Goal: Use online tool/utility: Utilize a website feature to perform a specific function

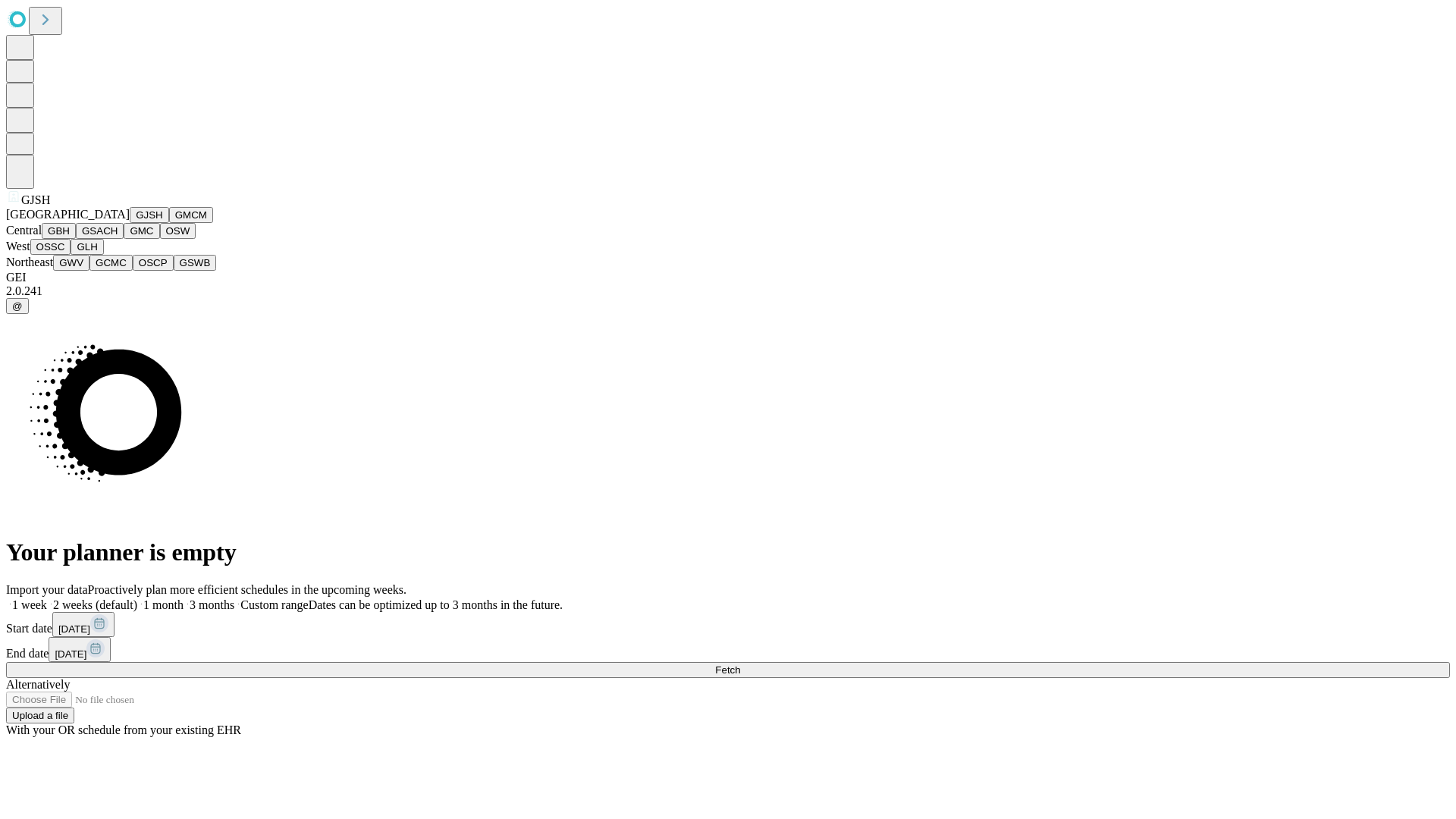
click at [130, 223] on button "GJSH" at bounding box center [150, 215] width 39 height 16
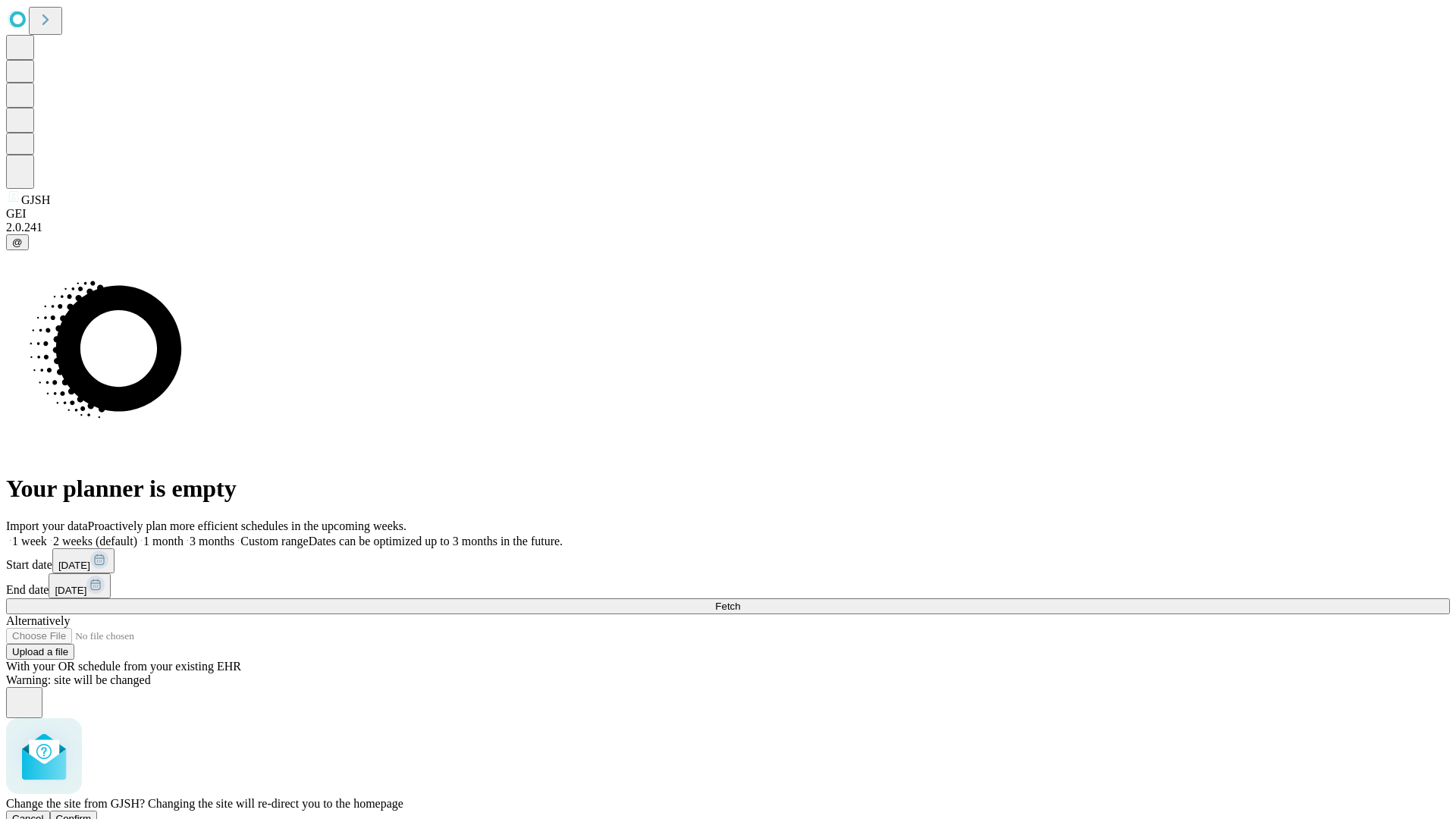
click at [92, 813] on span "Confirm" at bounding box center [74, 818] width 36 height 12
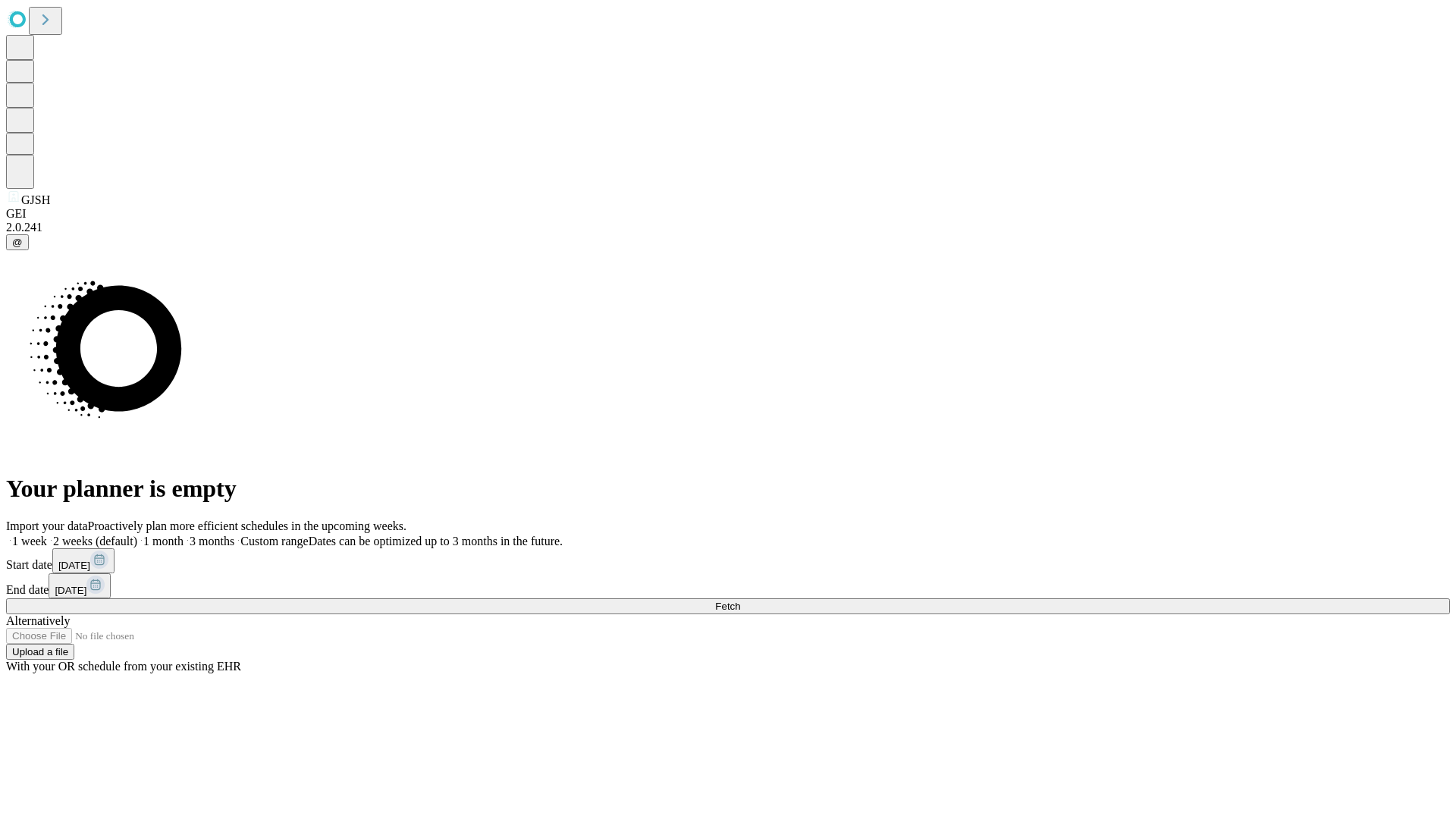
click at [184, 535] on label "1 month" at bounding box center [160, 541] width 46 height 12
click at [740, 601] on span "Fetch" at bounding box center [728, 606] width 25 height 12
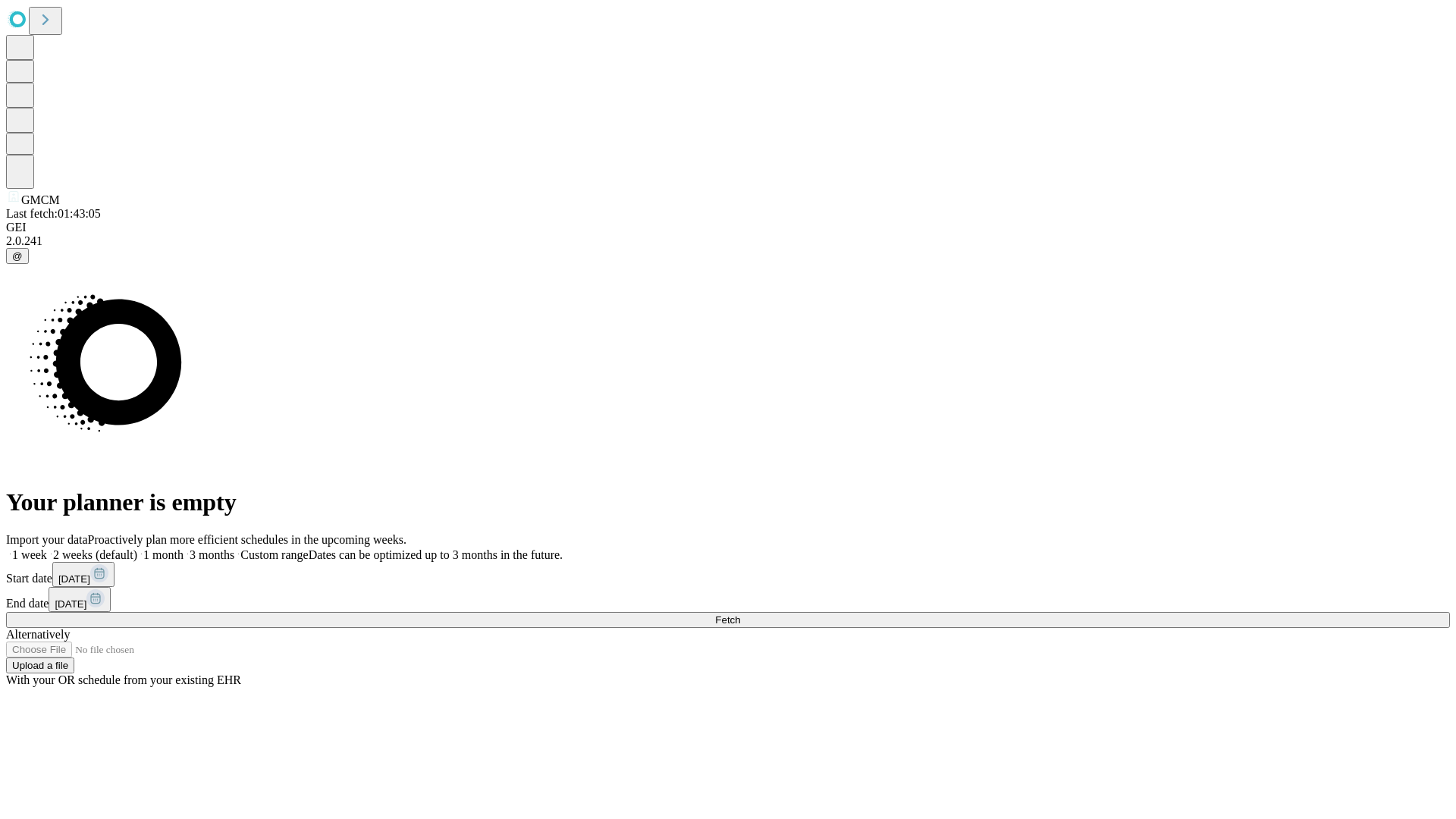
click at [184, 548] on label "1 month" at bounding box center [160, 554] width 46 height 12
click at [740, 614] on span "Fetch" at bounding box center [728, 619] width 25 height 12
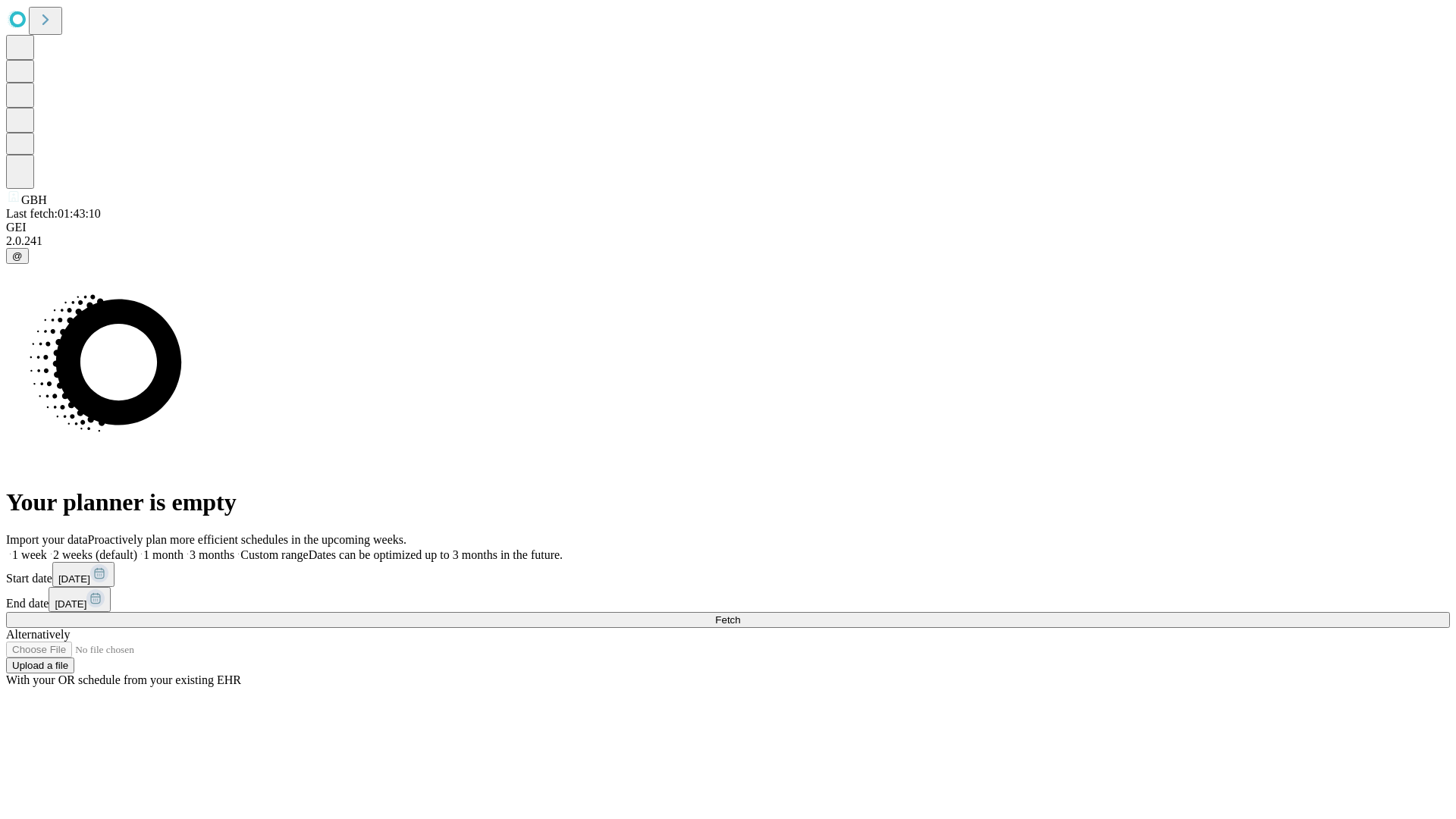
click at [184, 548] on label "1 month" at bounding box center [160, 554] width 46 height 12
click at [740, 614] on span "Fetch" at bounding box center [728, 619] width 25 height 12
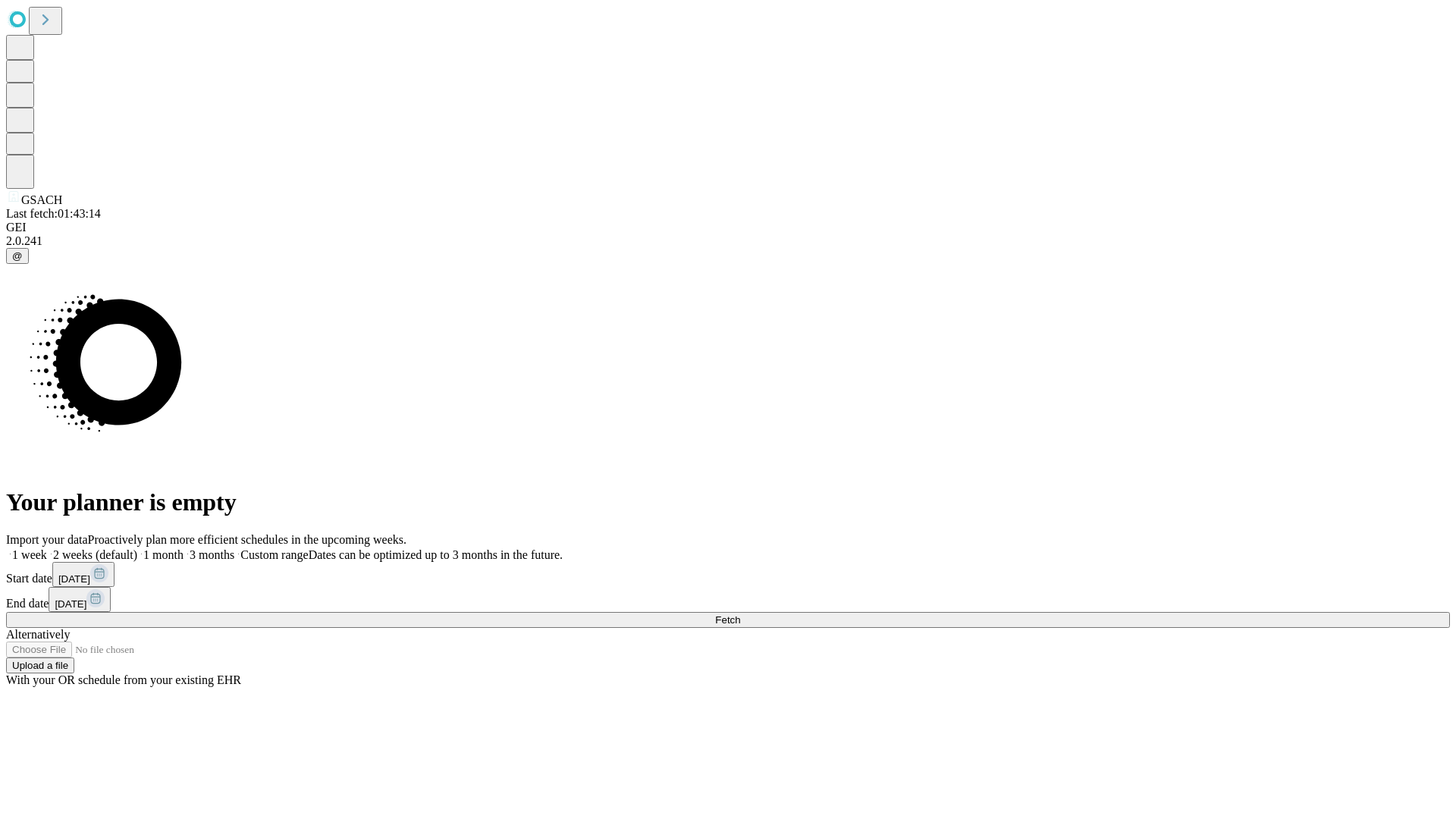
click at [184, 548] on label "1 month" at bounding box center [160, 554] width 46 height 12
click at [740, 614] on span "Fetch" at bounding box center [728, 619] width 25 height 12
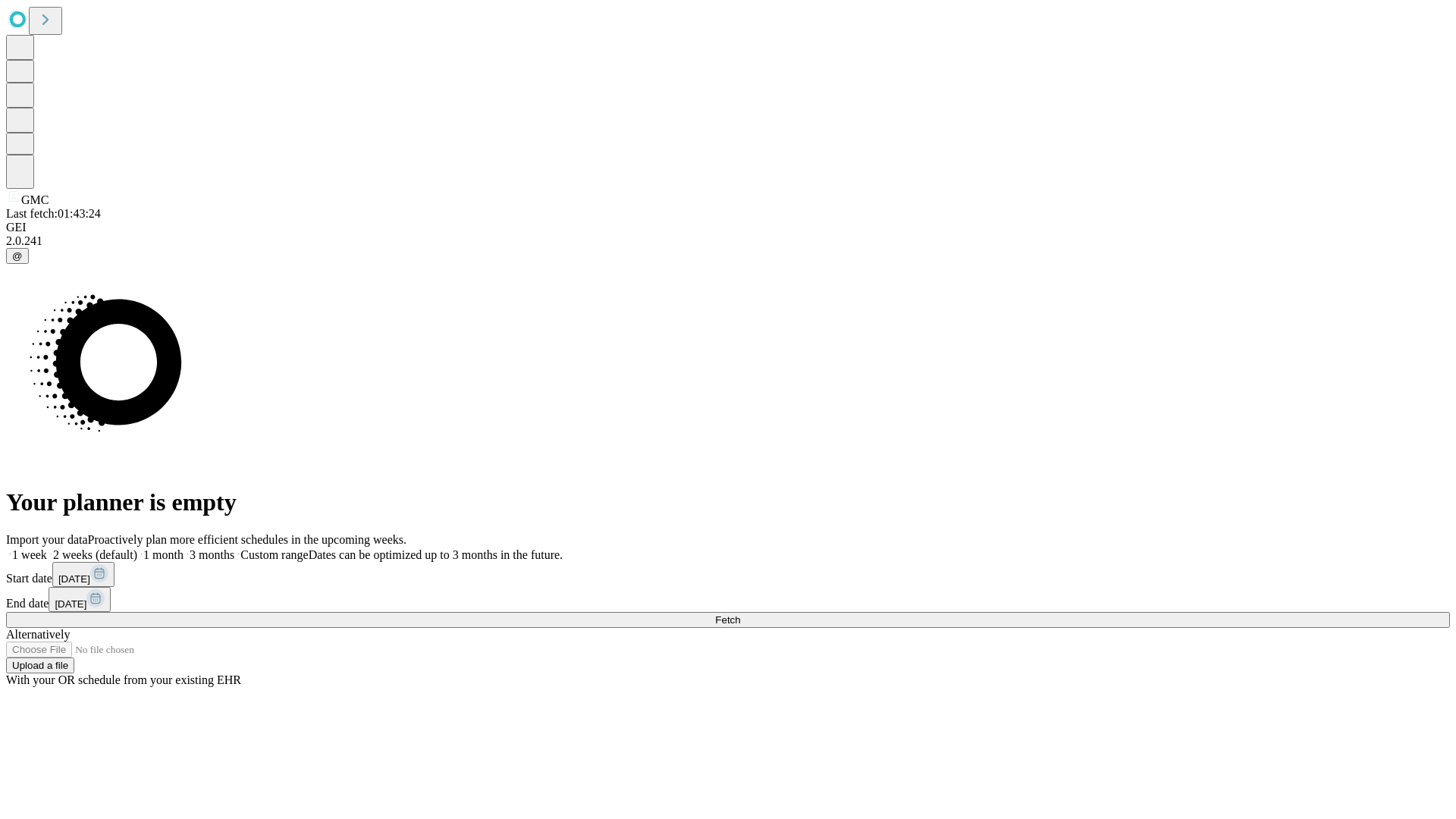
click at [184, 548] on label "1 month" at bounding box center [160, 554] width 46 height 12
click at [740, 614] on span "Fetch" at bounding box center [728, 619] width 25 height 12
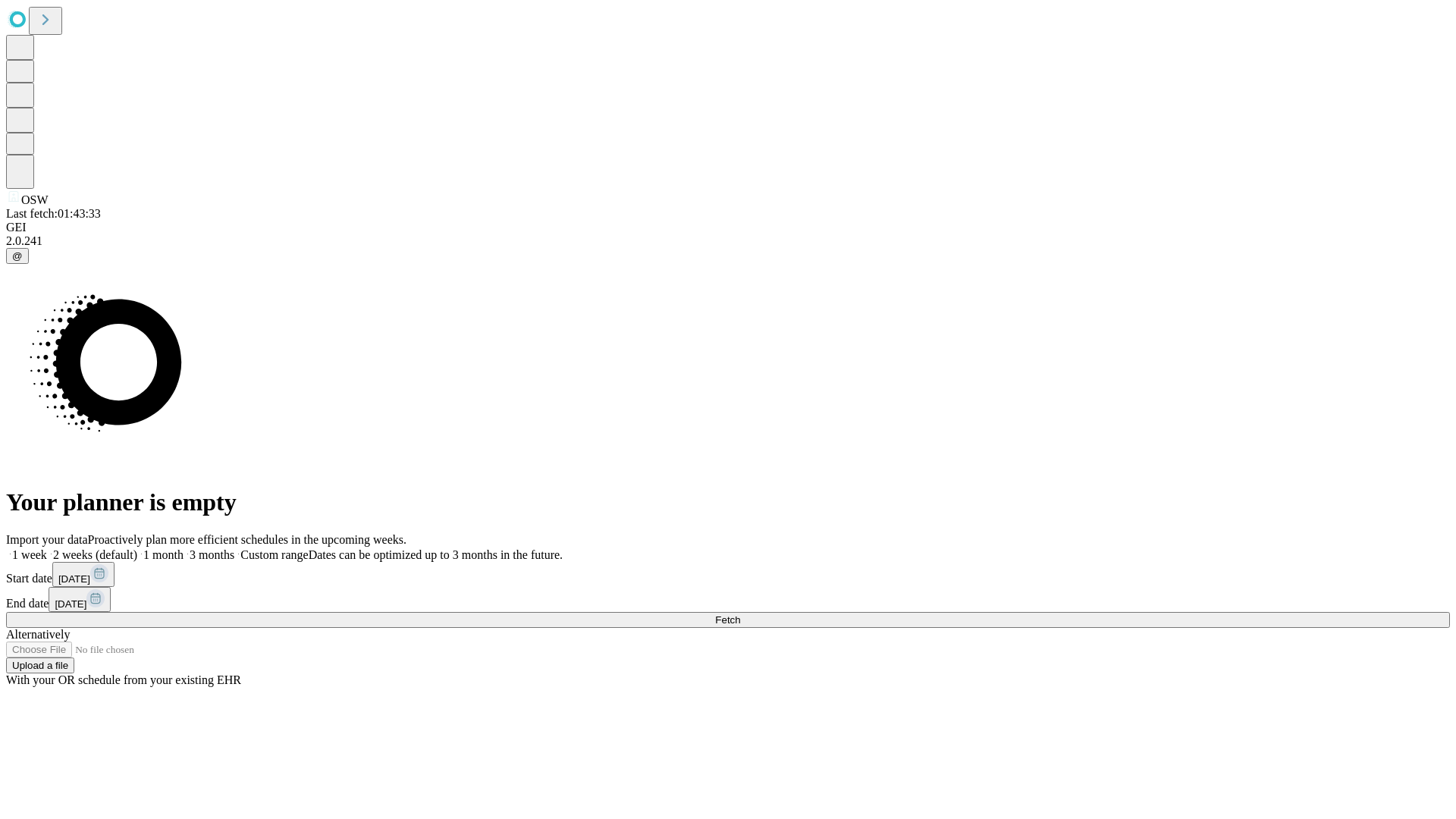
click at [740, 614] on span "Fetch" at bounding box center [728, 619] width 25 height 12
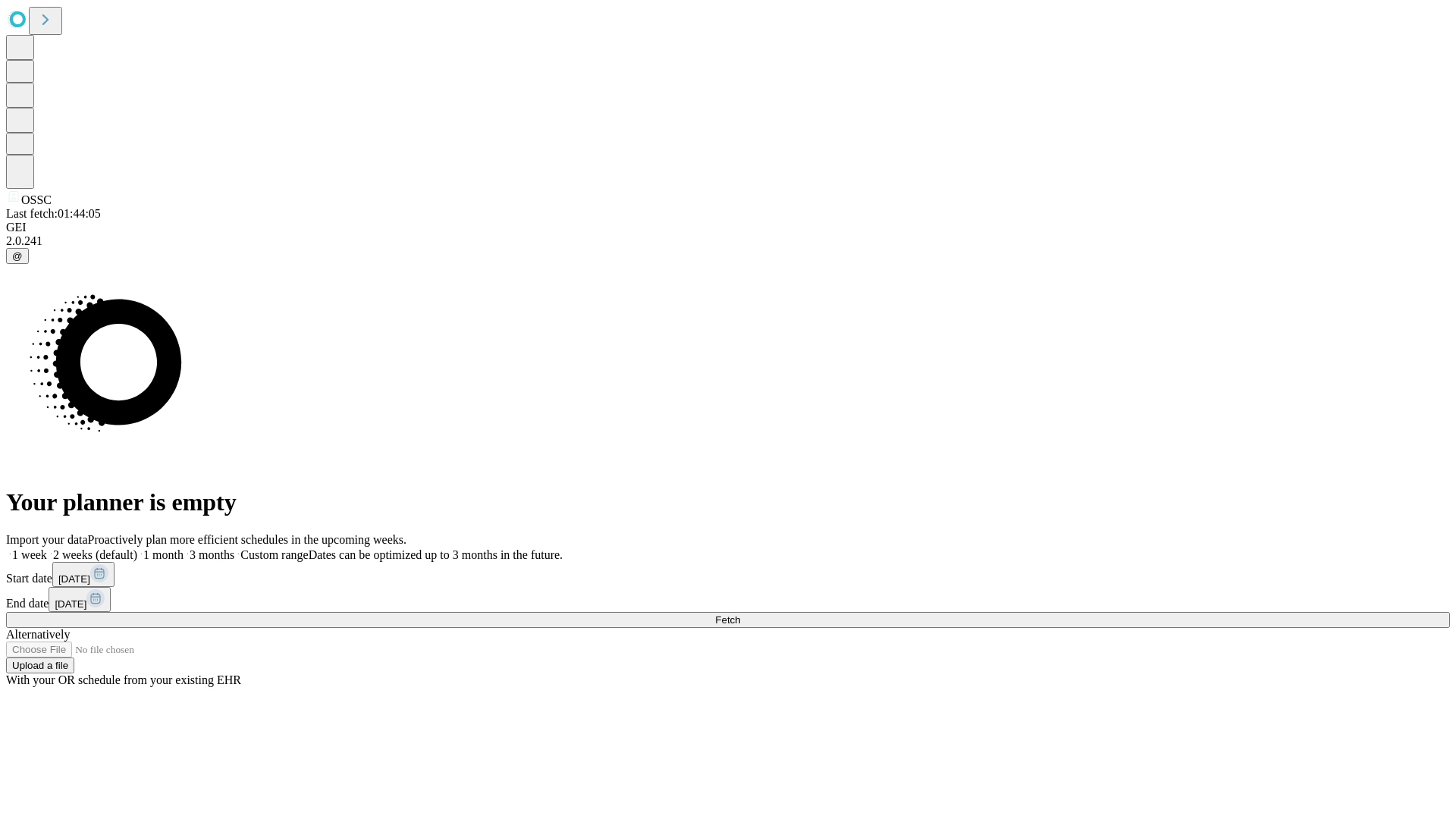
click at [184, 548] on label "1 month" at bounding box center [160, 554] width 46 height 12
click at [740, 614] on span "Fetch" at bounding box center [728, 619] width 25 height 12
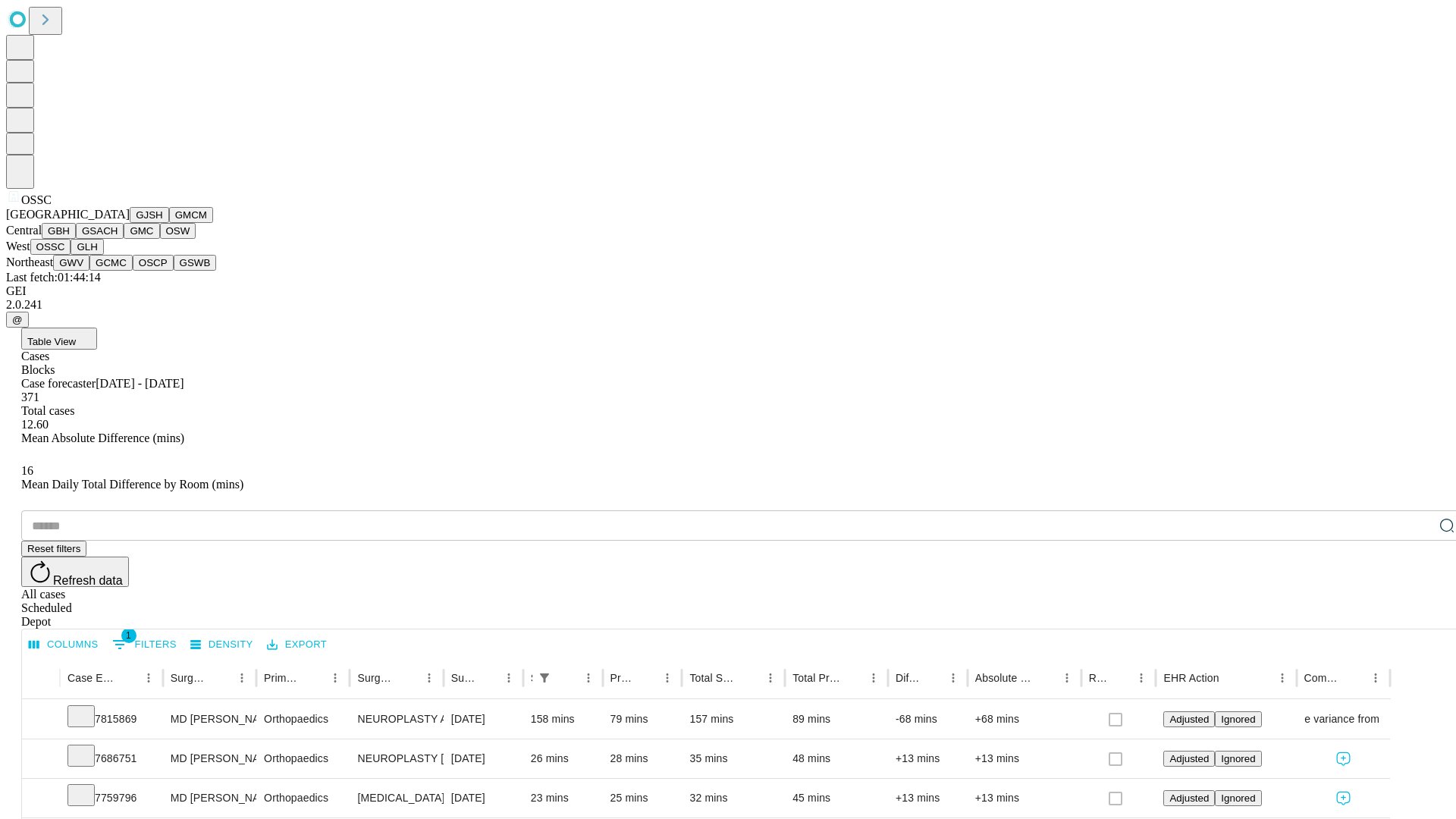
click at [103, 255] on button "GLH" at bounding box center [86, 247] width 33 height 16
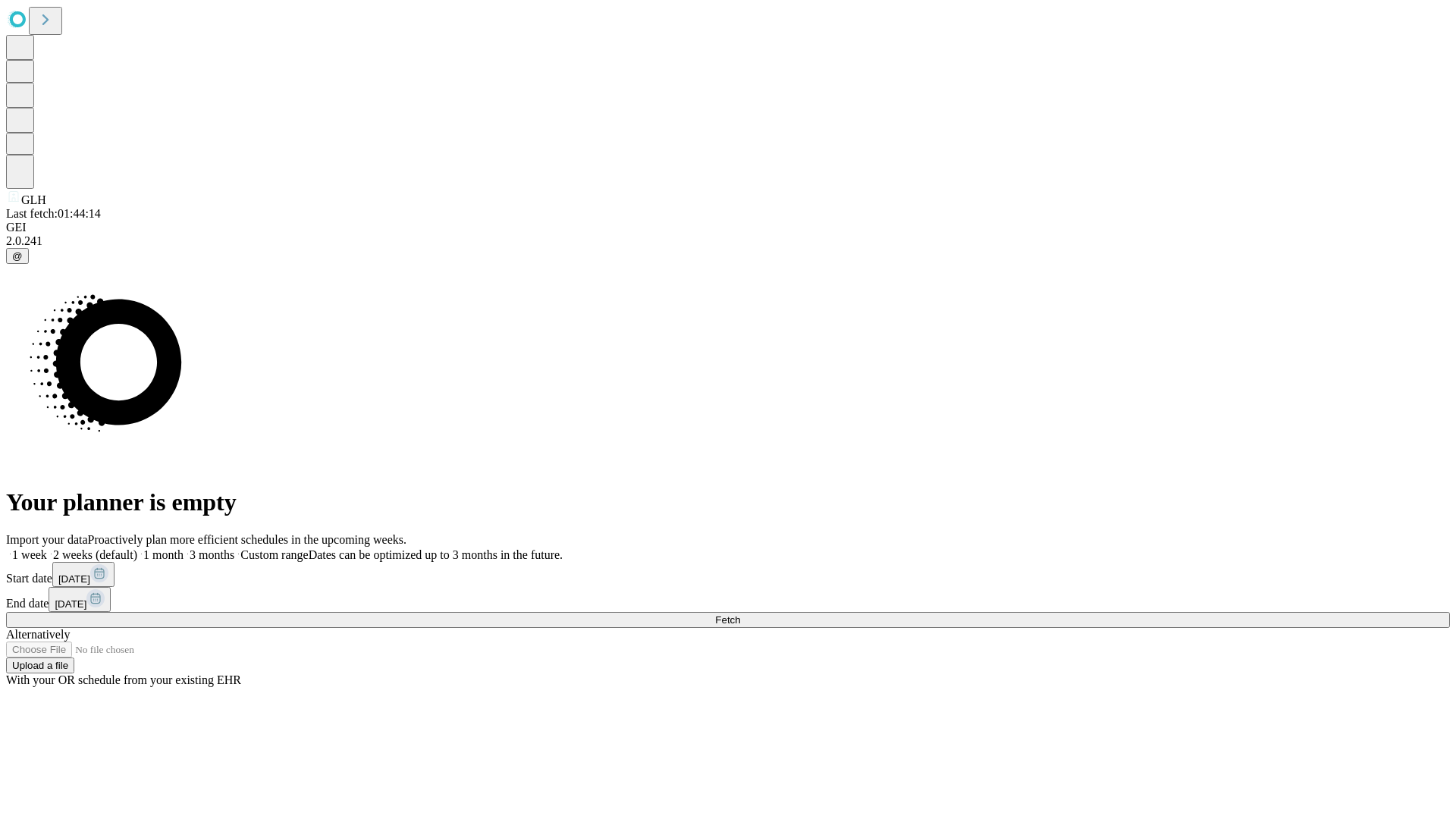
click at [184, 548] on label "1 month" at bounding box center [160, 554] width 46 height 12
click at [740, 614] on span "Fetch" at bounding box center [728, 619] width 25 height 12
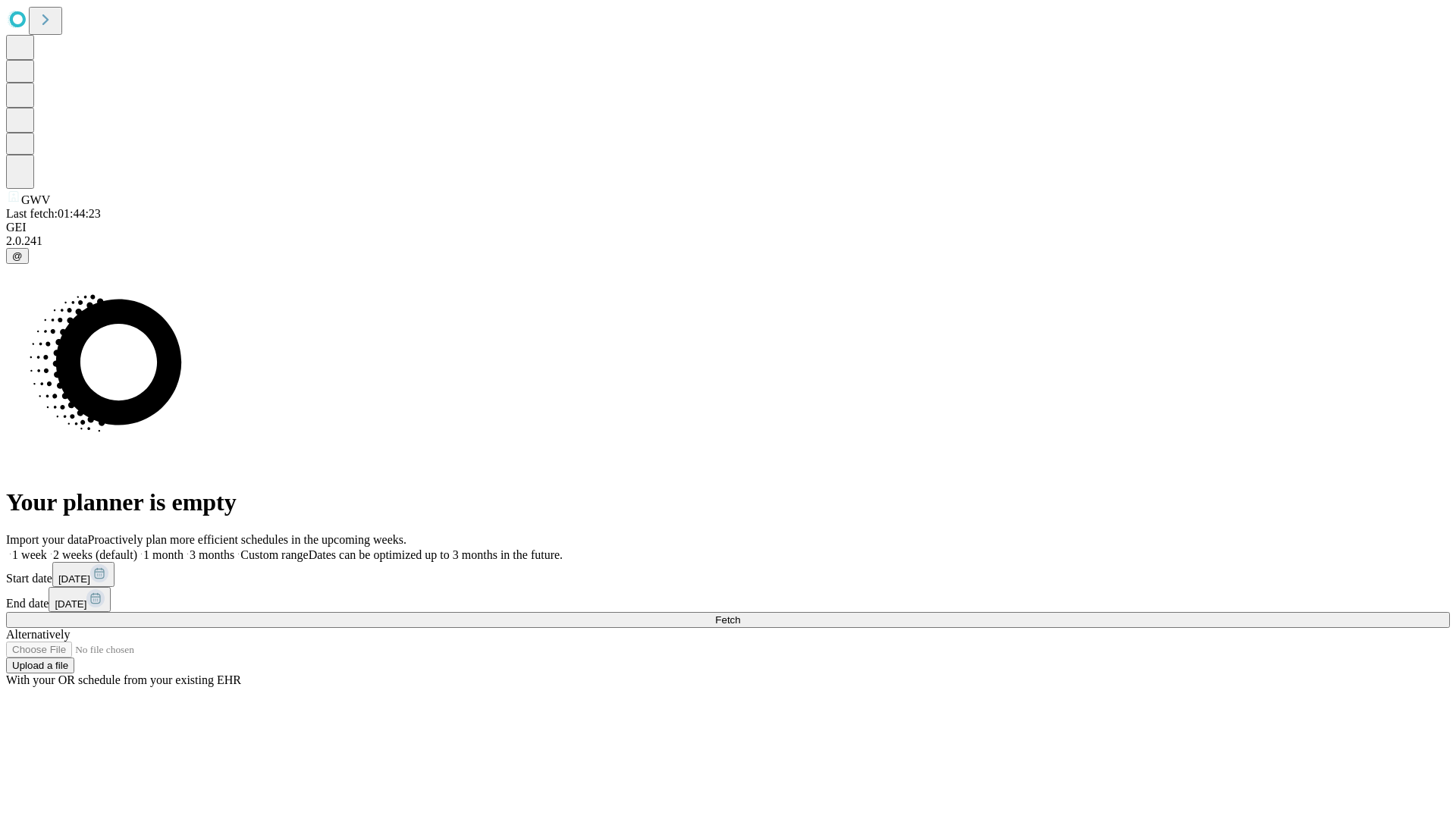
click at [184, 548] on label "1 month" at bounding box center [160, 554] width 46 height 12
click at [740, 614] on span "Fetch" at bounding box center [728, 619] width 25 height 12
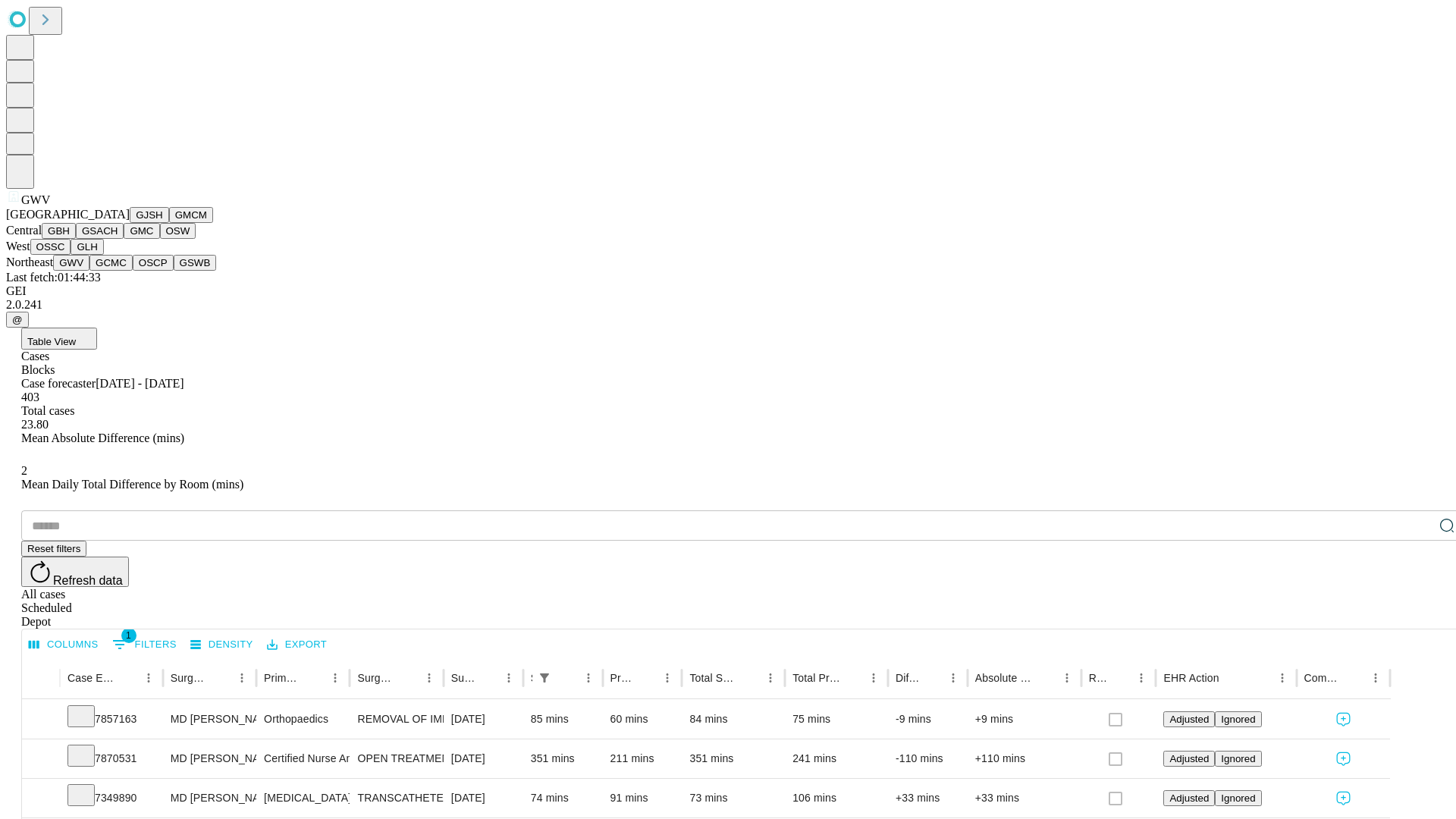
click at [118, 271] on button "GCMC" at bounding box center [110, 263] width 44 height 16
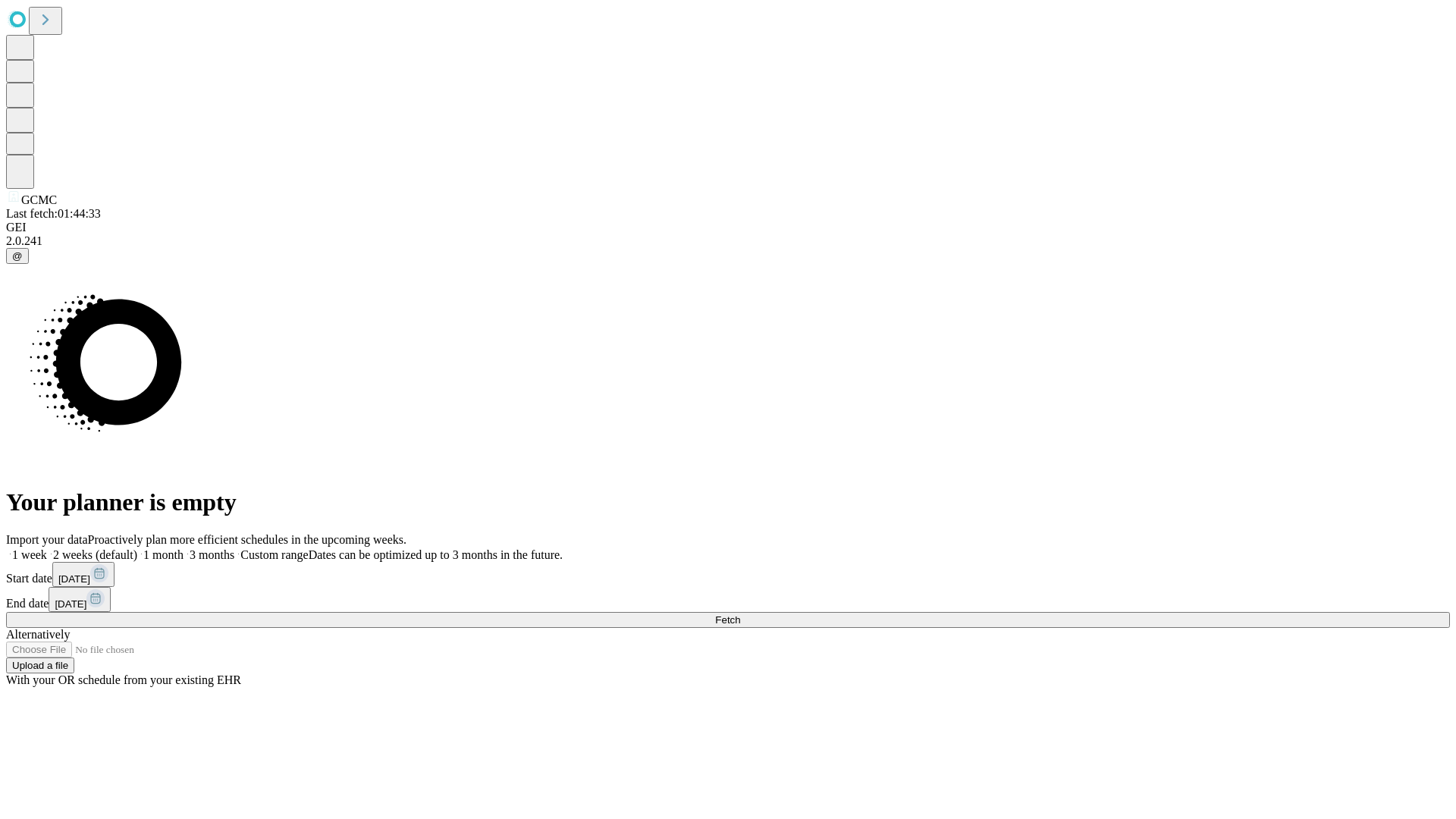
click at [740, 614] on span "Fetch" at bounding box center [728, 619] width 25 height 12
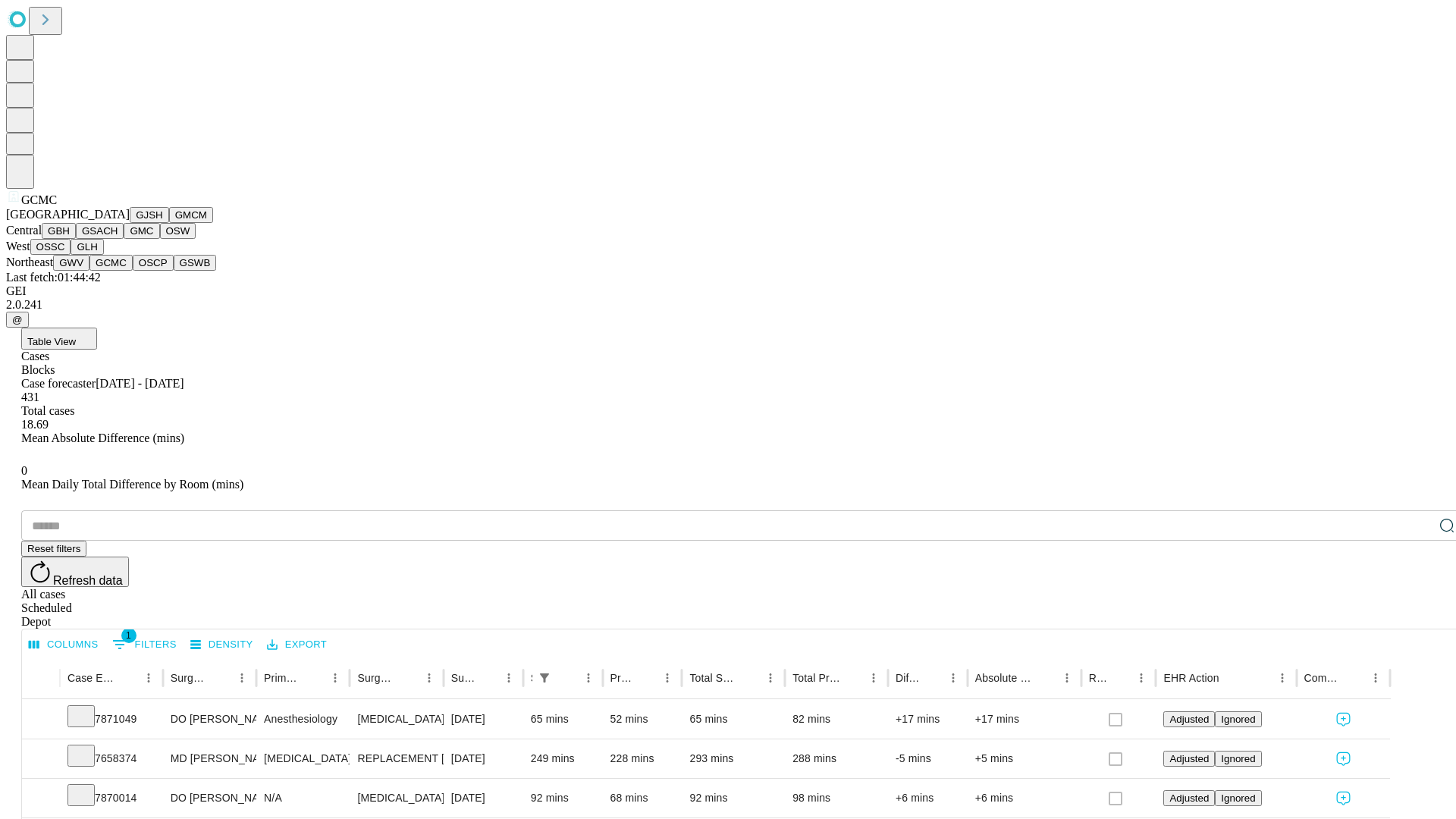
click at [133, 271] on button "OSCP" at bounding box center [153, 263] width 41 height 16
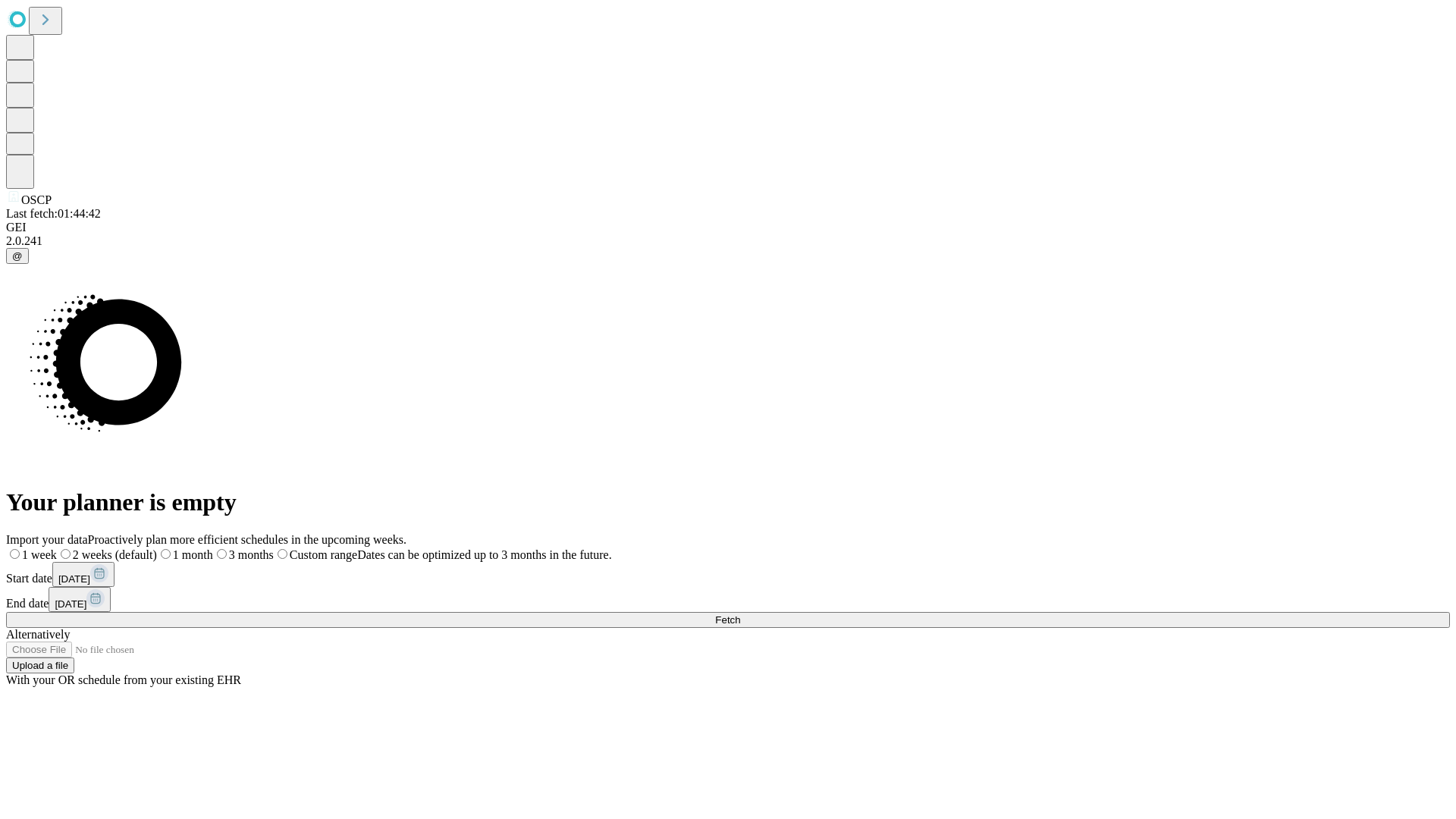
click at [740, 614] on span "Fetch" at bounding box center [728, 619] width 25 height 12
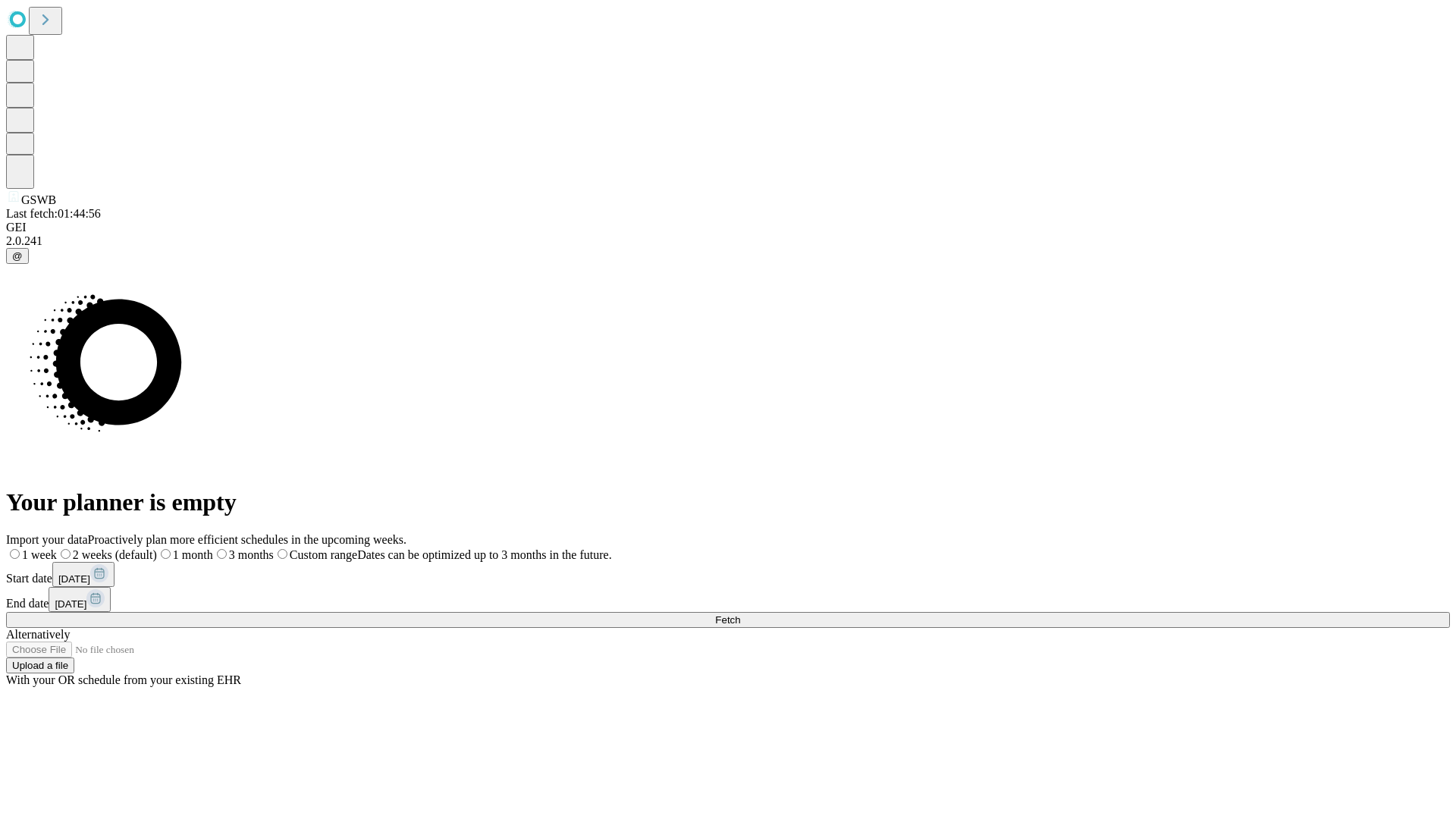
click at [740, 614] on span "Fetch" at bounding box center [728, 619] width 25 height 12
